Goal: Information Seeking & Learning: Learn about a topic

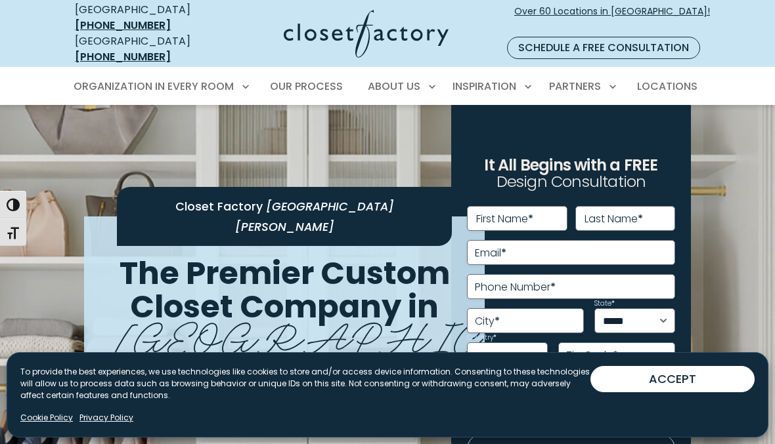
click at [693, 379] on button "ACCEPT" at bounding box center [672, 379] width 164 height 26
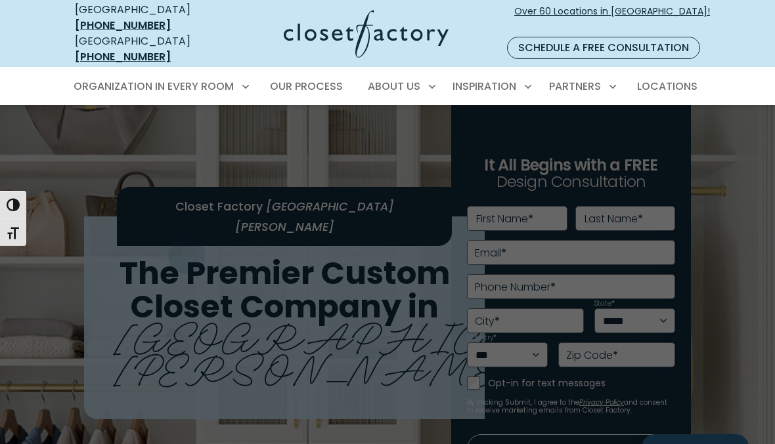
click at [180, 272] on span "Entertainment Centers" at bounding box center [139, 278] width 117 height 13
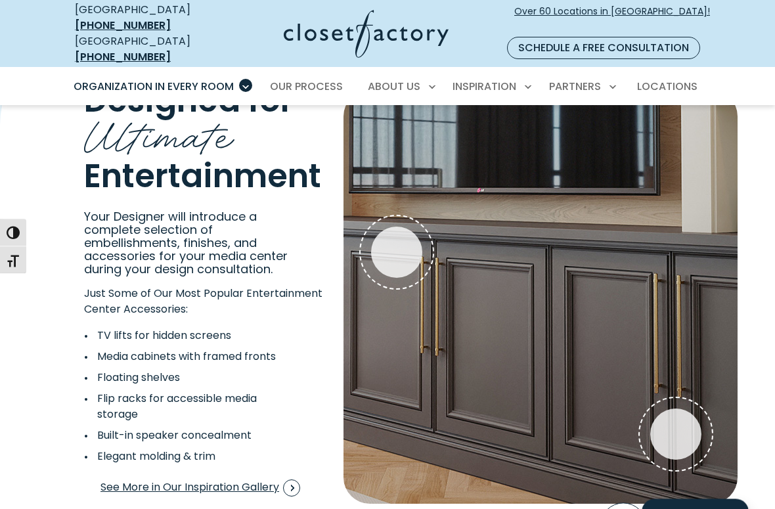
scroll to position [2317, 0]
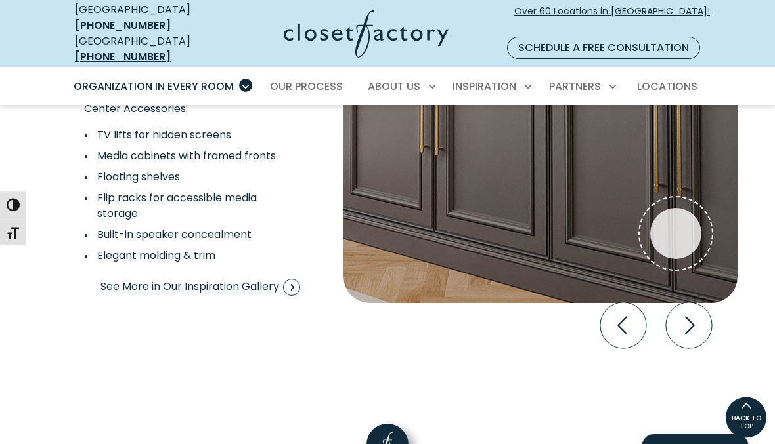
click at [686, 311] on icon "Next slide" at bounding box center [689, 326] width 46 height 46
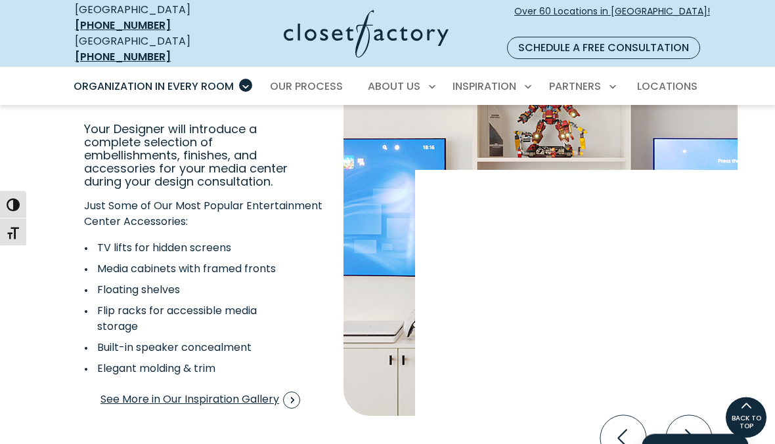
scroll to position [2401, 0]
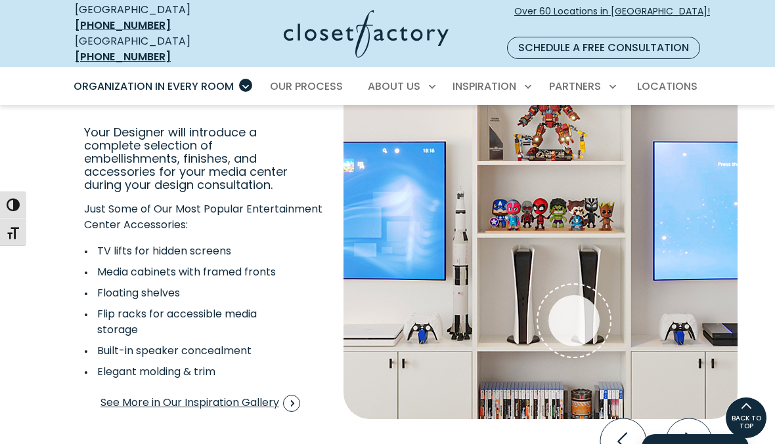
click at [689, 419] on icon "Next slide" at bounding box center [689, 442] width 46 height 46
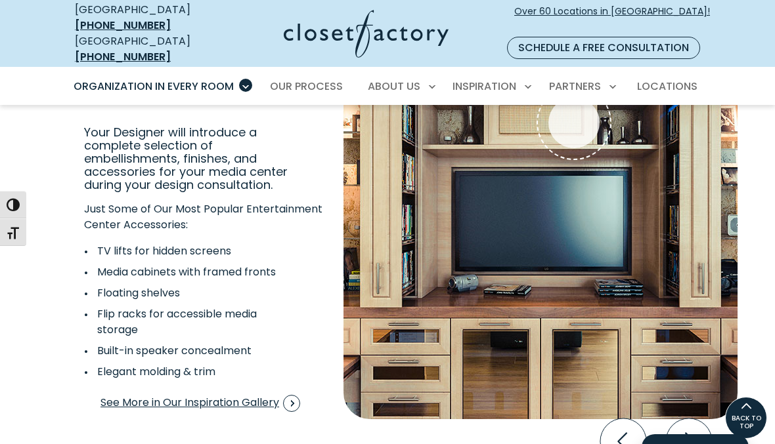
click at [685, 419] on icon "Next slide" at bounding box center [689, 442] width 46 height 46
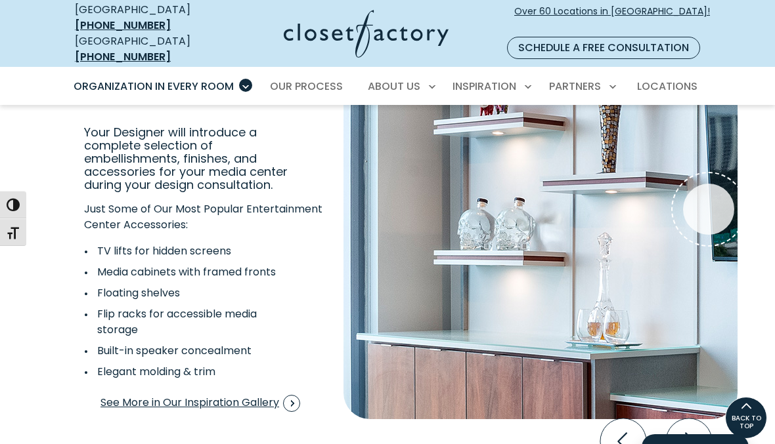
click at [686, 423] on icon "Next slide" at bounding box center [689, 442] width 46 height 46
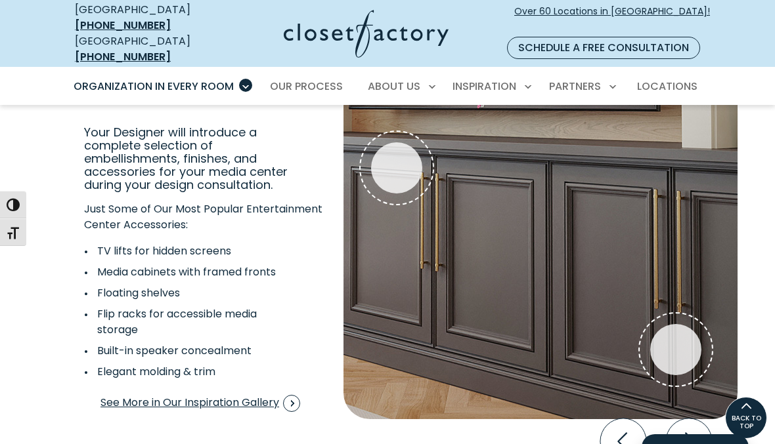
click at [683, 425] on icon "Next slide" at bounding box center [689, 442] width 46 height 46
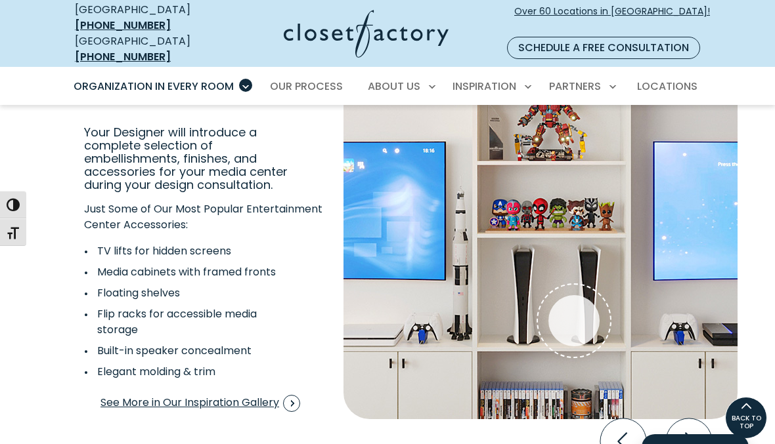
click at [686, 421] on icon "Next slide" at bounding box center [689, 442] width 46 height 46
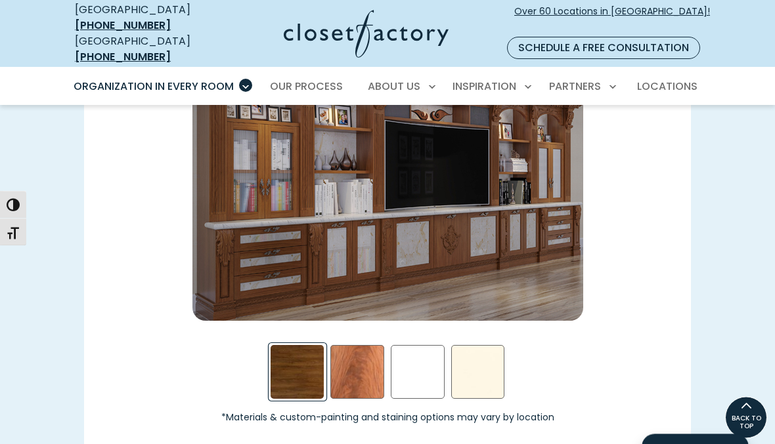
scroll to position [1806, 0]
click at [425, 354] on div "White Swatch" at bounding box center [418, 372] width 54 height 54
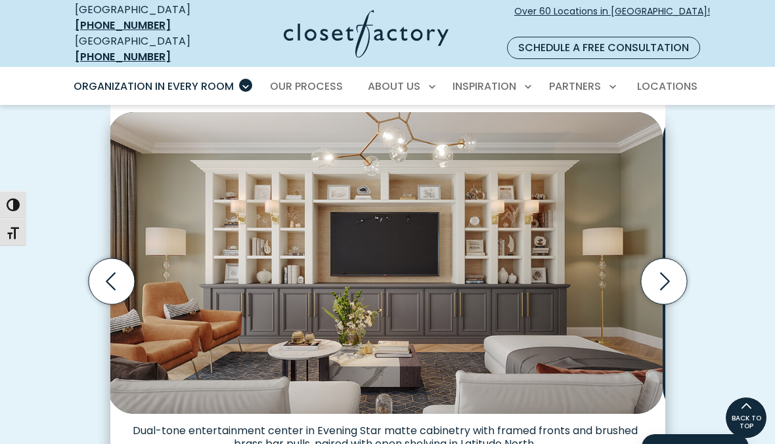
scroll to position [350, 0]
click at [661, 263] on icon "Next slide" at bounding box center [663, 282] width 46 height 46
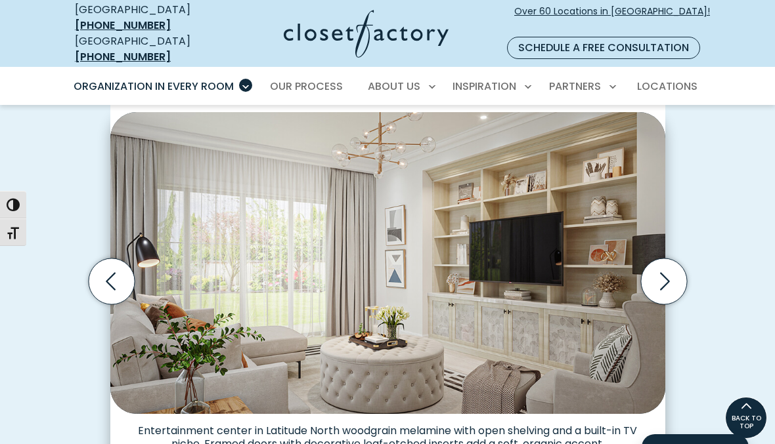
click at [659, 259] on icon "Next slide" at bounding box center [663, 282] width 46 height 46
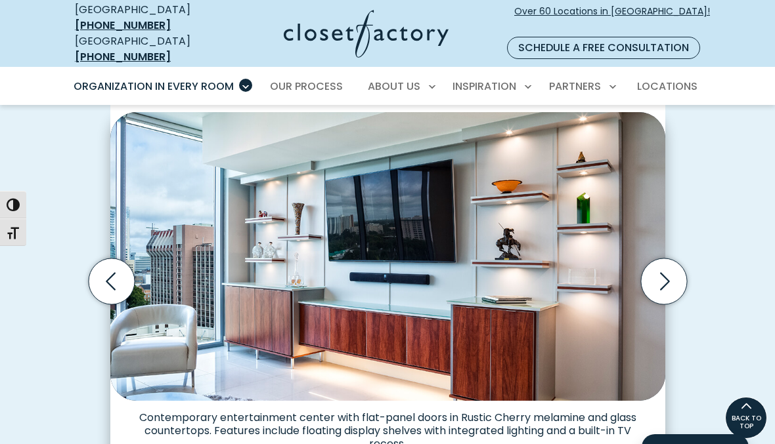
click at [659, 268] on icon "Next slide" at bounding box center [663, 282] width 46 height 46
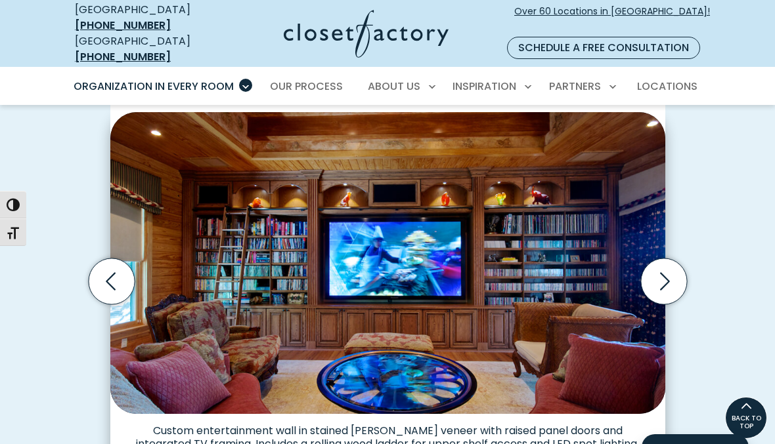
click at [661, 269] on icon "Next slide" at bounding box center [663, 282] width 46 height 46
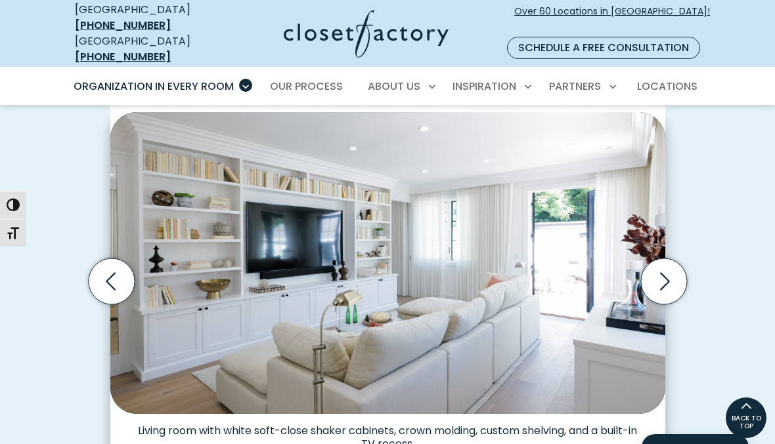
click at [664, 272] on icon "Next slide" at bounding box center [663, 282] width 46 height 46
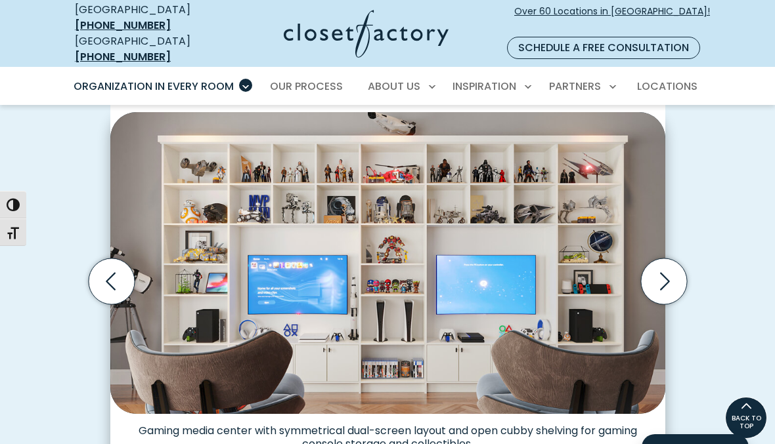
click at [653, 271] on icon "Next slide" at bounding box center [663, 282] width 46 height 46
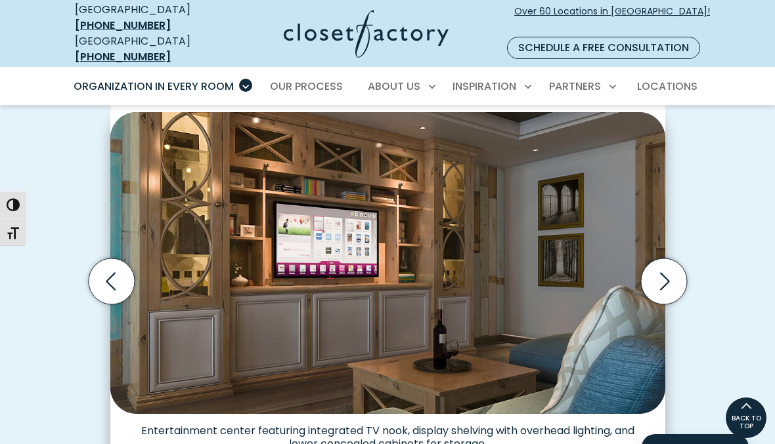
click at [653, 276] on icon "Next slide" at bounding box center [663, 282] width 46 height 46
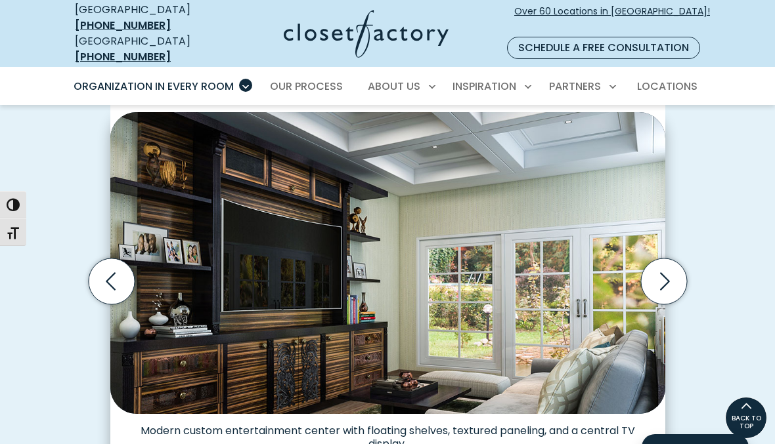
click at [658, 270] on icon "Next slide" at bounding box center [663, 282] width 46 height 46
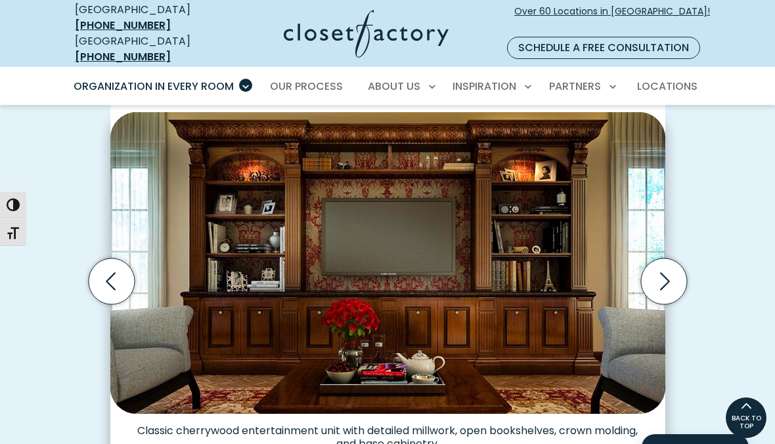
click at [658, 271] on icon "Next slide" at bounding box center [663, 282] width 46 height 46
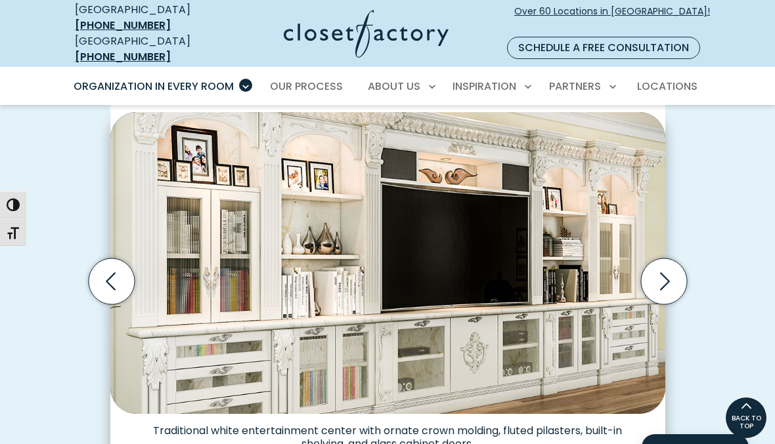
click at [661, 265] on icon "Next slide" at bounding box center [663, 282] width 46 height 46
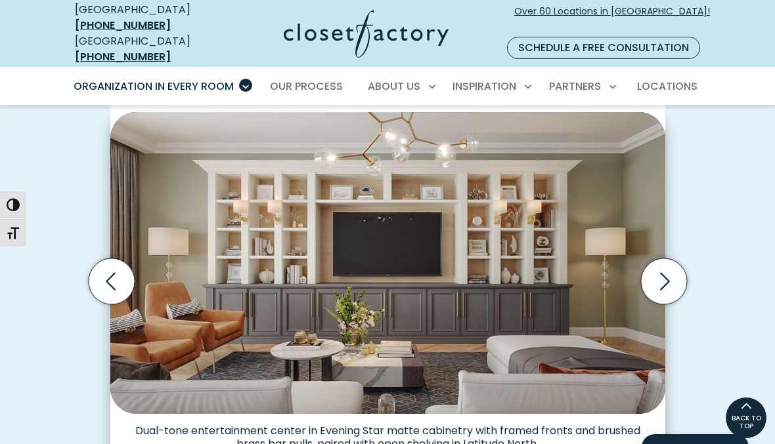
click at [663, 267] on icon "Next slide" at bounding box center [663, 282] width 46 height 46
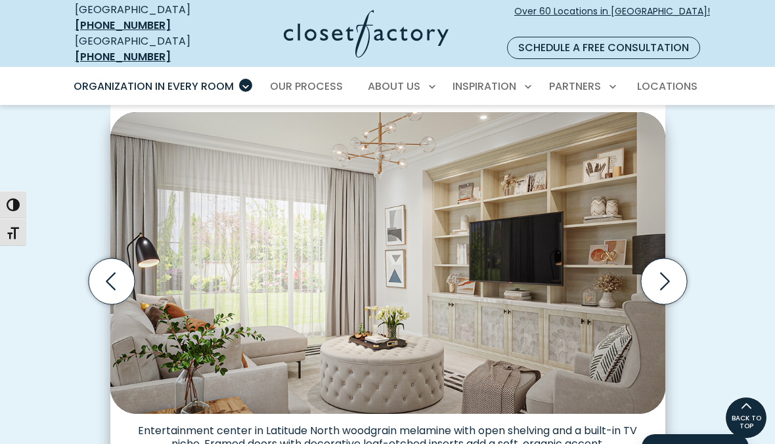
click at [658, 264] on icon "Next slide" at bounding box center [663, 282] width 46 height 46
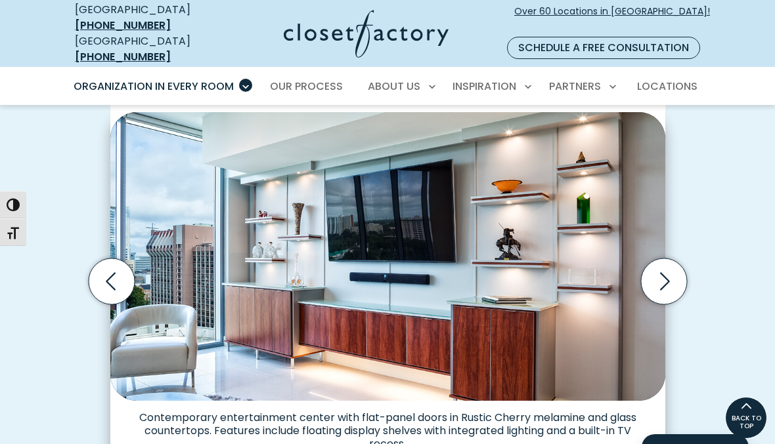
click at [660, 268] on icon "Next slide" at bounding box center [663, 282] width 46 height 46
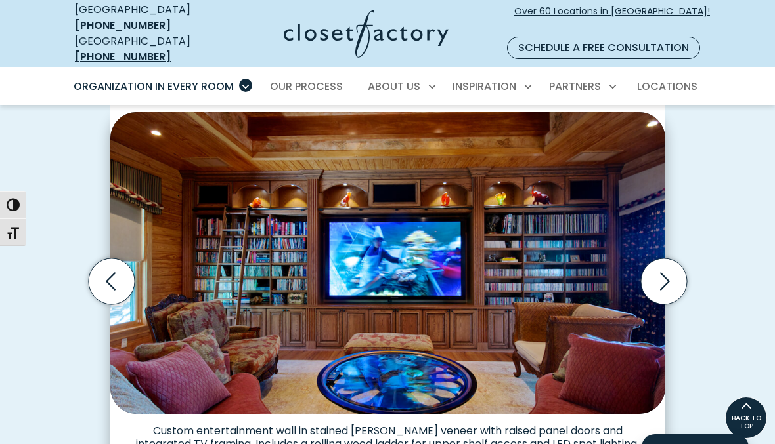
click at [658, 272] on icon "Next slide" at bounding box center [663, 282] width 46 height 46
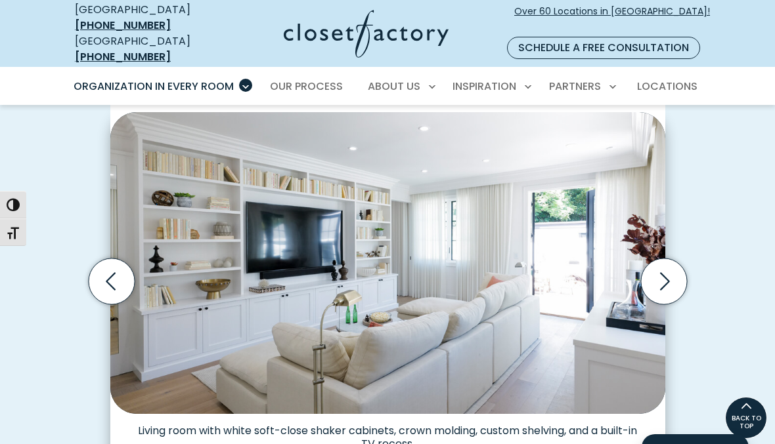
click at [661, 261] on icon "Next slide" at bounding box center [663, 282] width 46 height 46
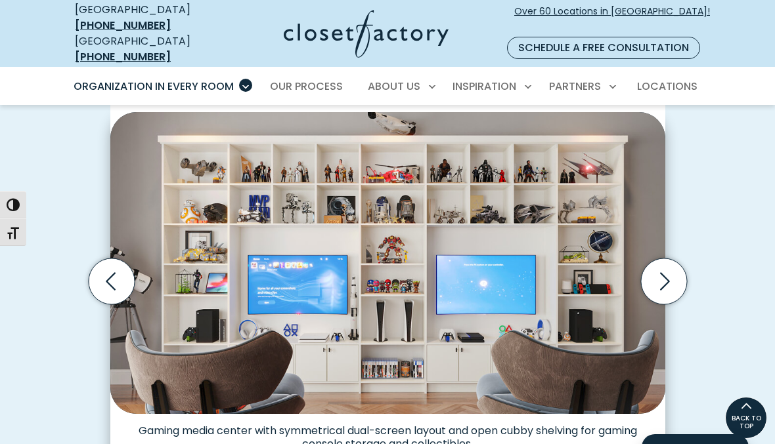
click at [660, 266] on icon "Next slide" at bounding box center [663, 282] width 46 height 46
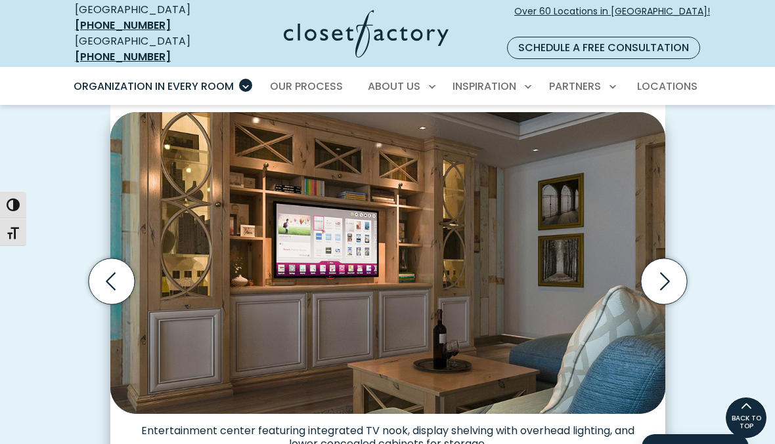
click at [662, 265] on icon "Next slide" at bounding box center [663, 282] width 46 height 46
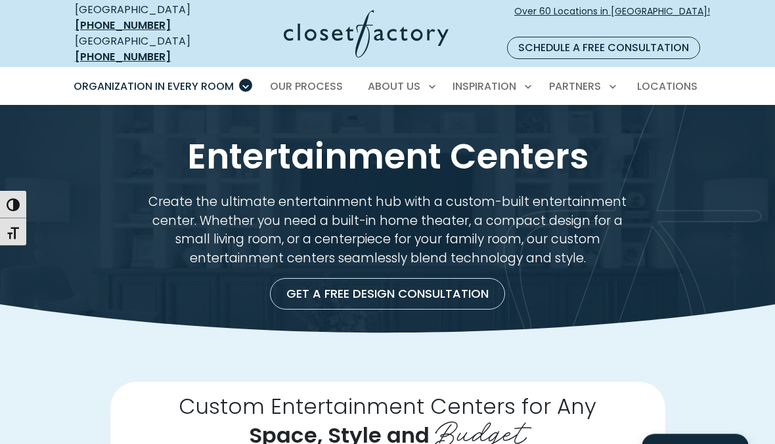
scroll to position [0, 0]
